Goal: Information Seeking & Learning: Learn about a topic

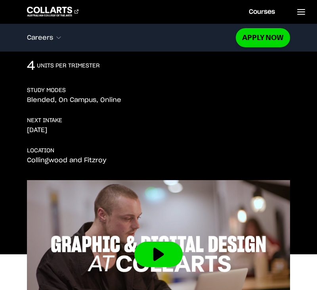
scroll to position [563, 0]
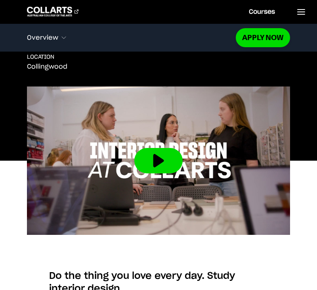
scroll to position [270, 0]
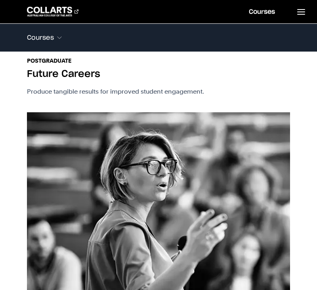
scroll to position [816, 0]
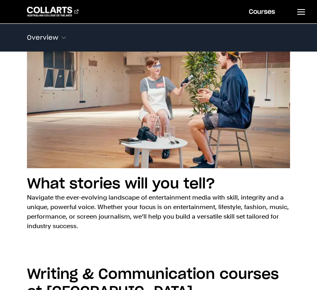
scroll to position [342, 0]
